Goal: Task Accomplishment & Management: Use online tool/utility

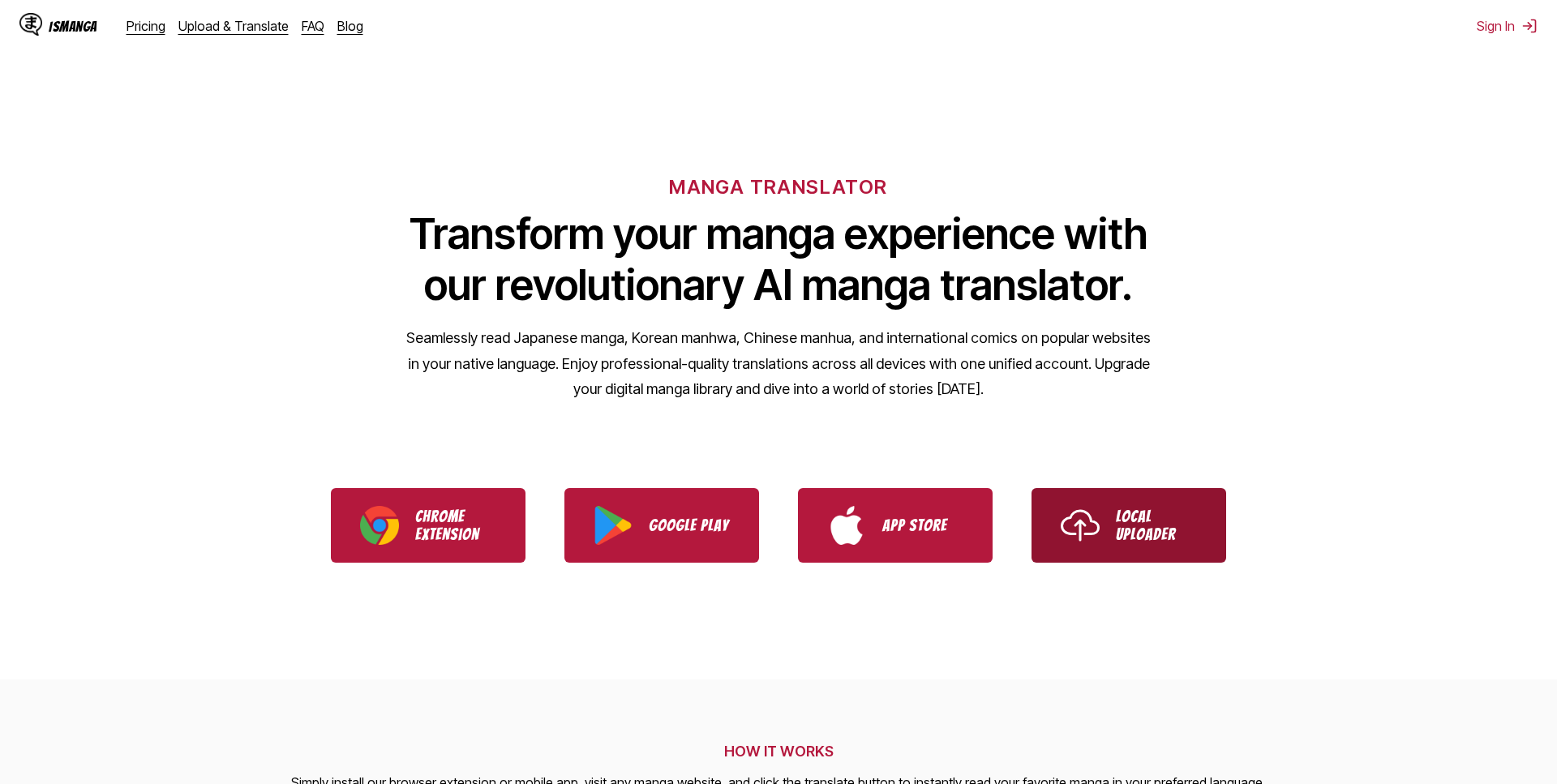
click at [1099, 502] on link "Local Uploader" at bounding box center [1128, 525] width 194 height 74
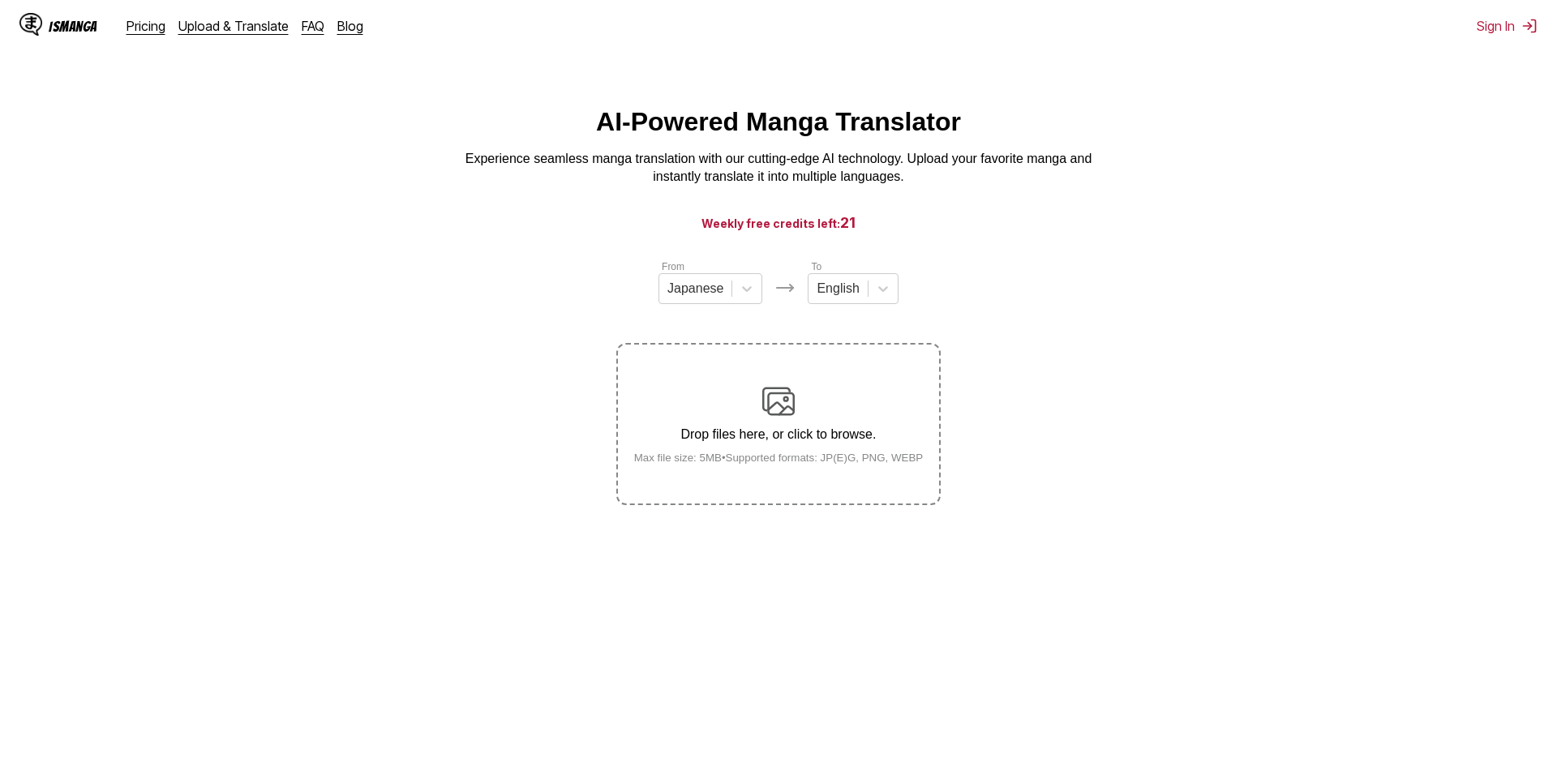
click at [1285, 402] on section "From Japanese To English Drop files here, or click to browse. Max file size: 5M…" at bounding box center [778, 381] width 1531 height 246
click at [1096, 79] on html "IsManga Pricing Upload & Translate FAQ Blog Sign In Pricing Upload & Translate …" at bounding box center [778, 481] width 1557 height 963
